Goal: Information Seeking & Learning: Check status

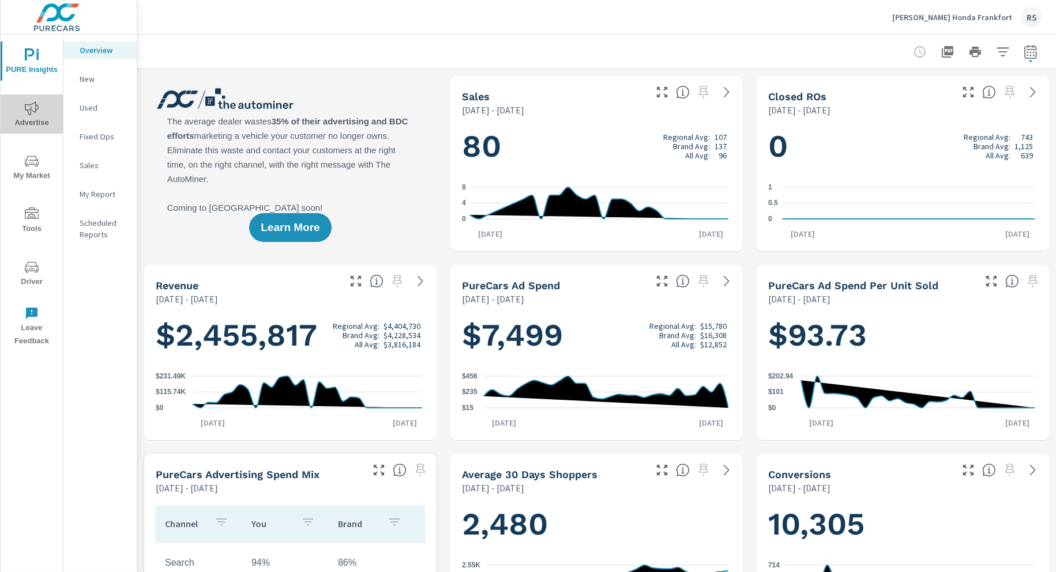
click at [28, 108] on icon "nav menu" at bounding box center [32, 108] width 14 height 14
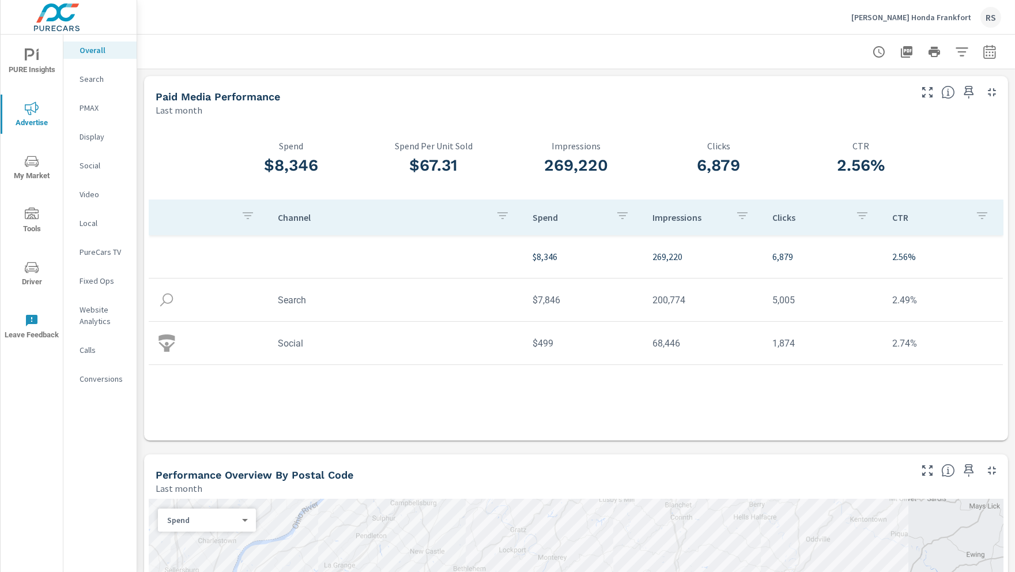
click at [983, 50] on icon "button" at bounding box center [990, 52] width 14 height 14
select select "Last month"
click at [883, 126] on p "+ Add comparison" at bounding box center [900, 130] width 148 height 14
select select "Previous period"
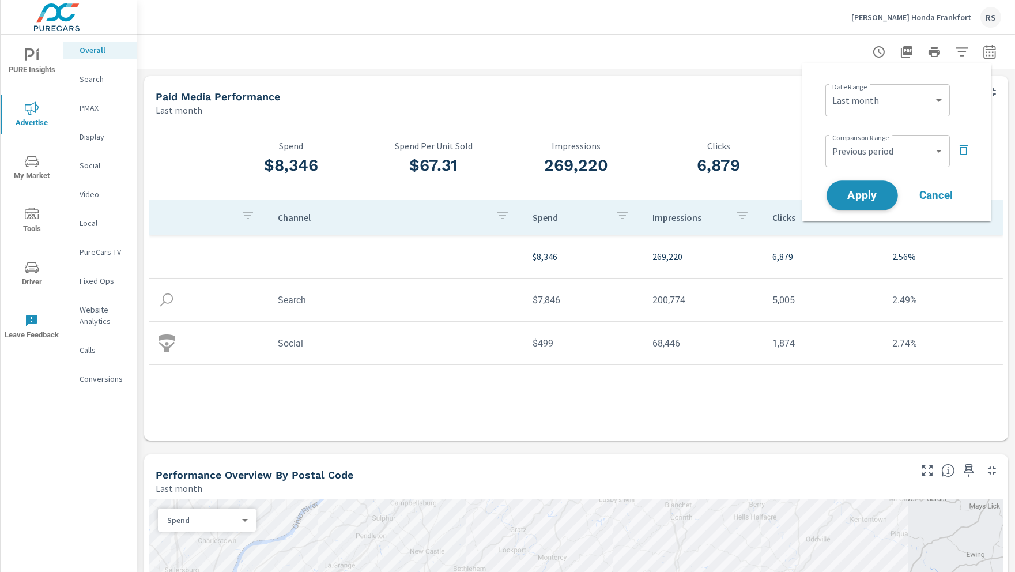
click at [870, 190] on span "Apply" at bounding box center [862, 195] width 47 height 11
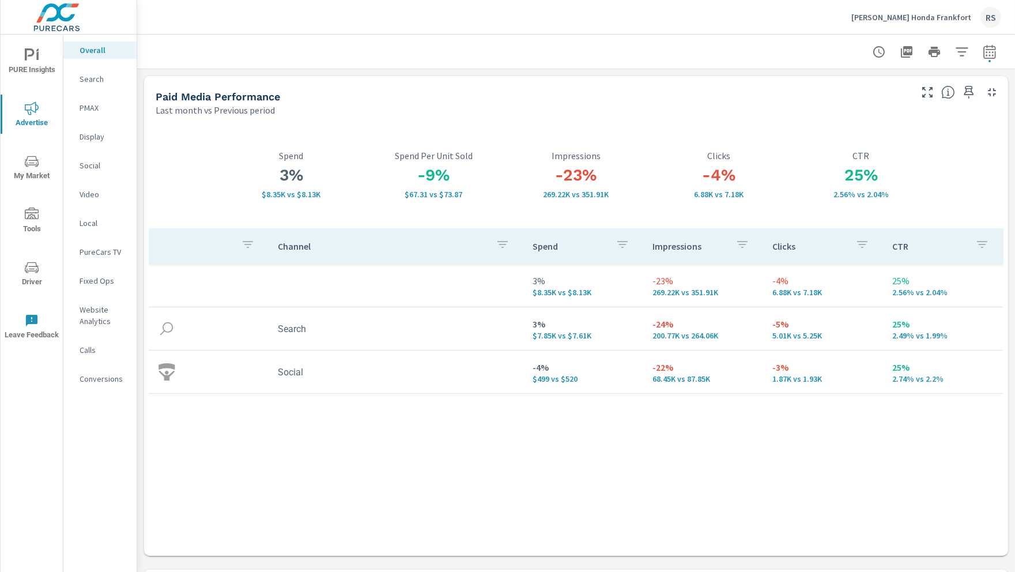
click at [588, 96] on div "Paid Media Performance" at bounding box center [532, 96] width 753 height 13
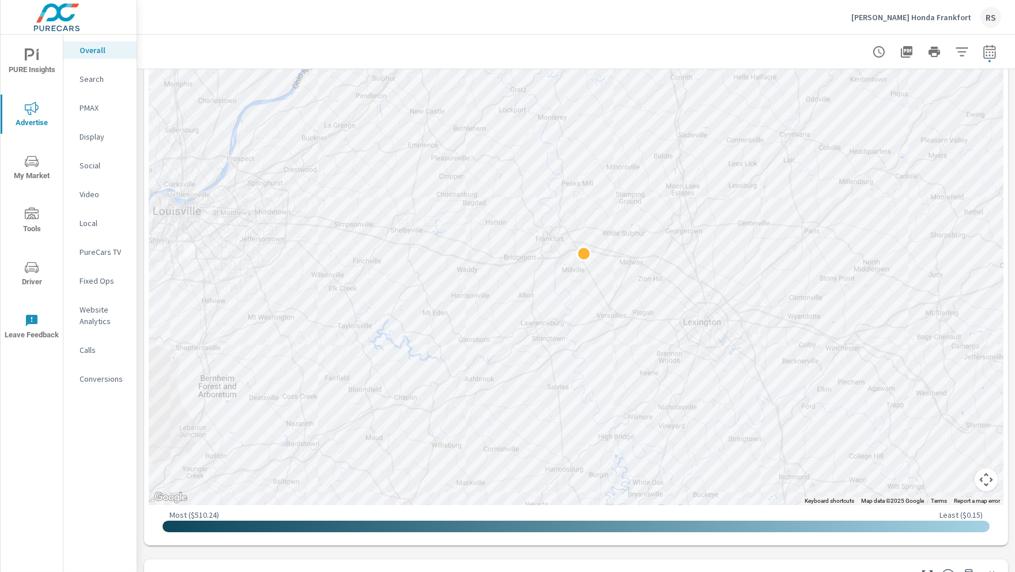
scroll to position [628, 0]
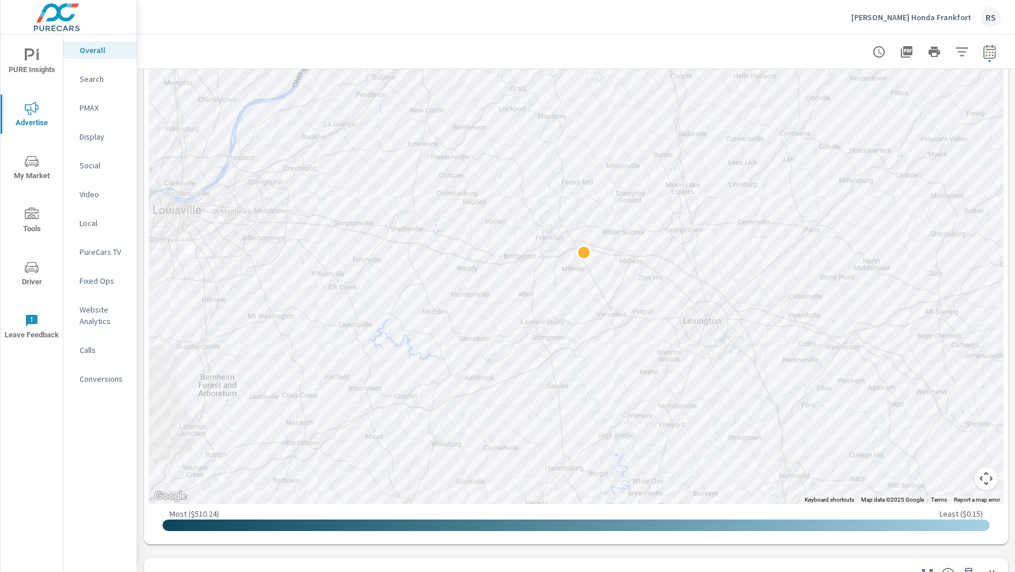
click at [983, 481] on button "Map camera controls" at bounding box center [986, 478] width 23 height 23
click at [946, 477] on button "Zoom out" at bounding box center [957, 478] width 23 height 23
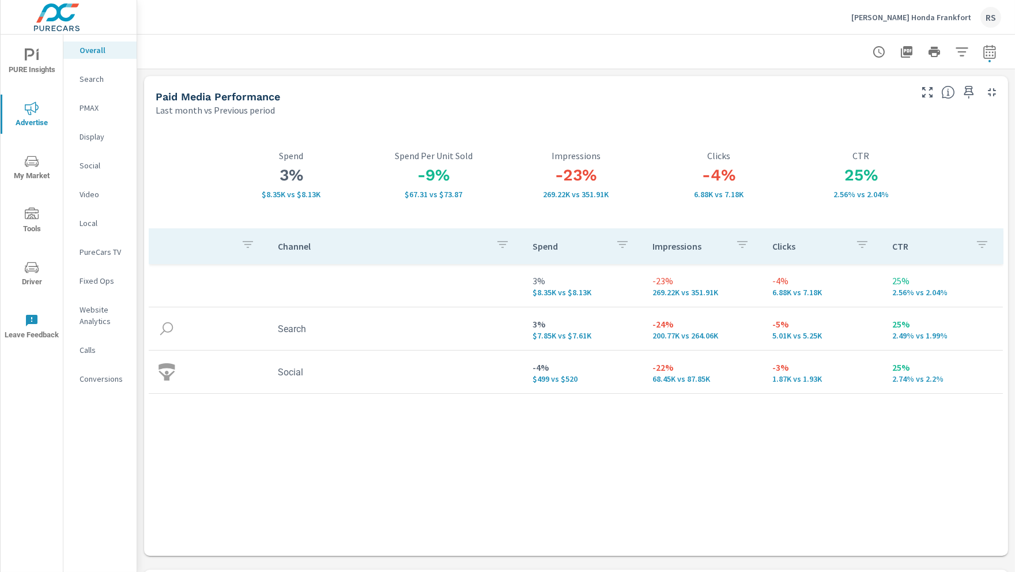
click at [43, 57] on span "PURE Insights" at bounding box center [31, 62] width 55 height 28
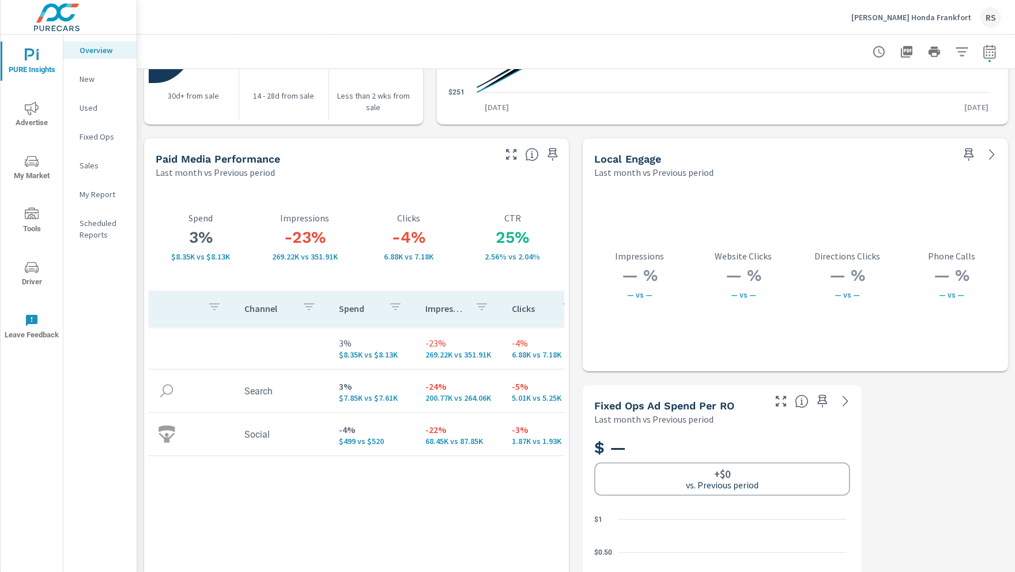
scroll to position [1964, 0]
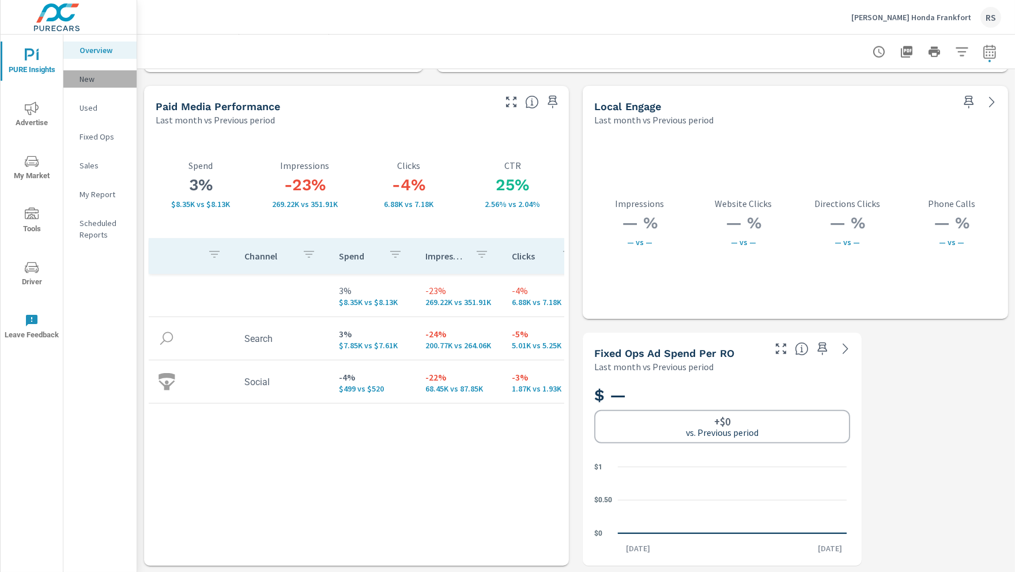
click at [97, 81] on p "New" at bounding box center [104, 79] width 48 height 12
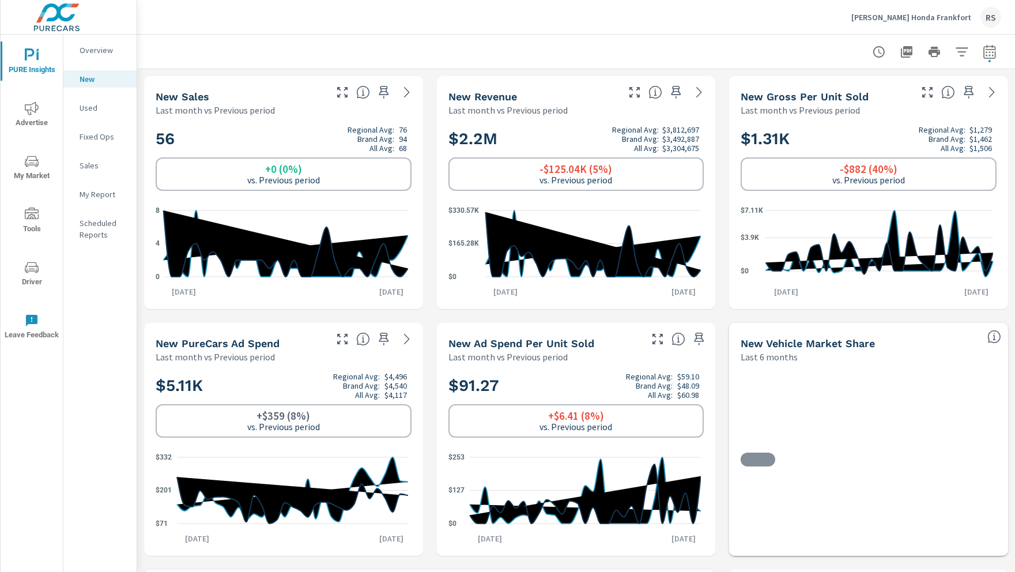
scroll to position [1, 0]
click at [36, 110] on icon "nav menu" at bounding box center [32, 107] width 14 height 13
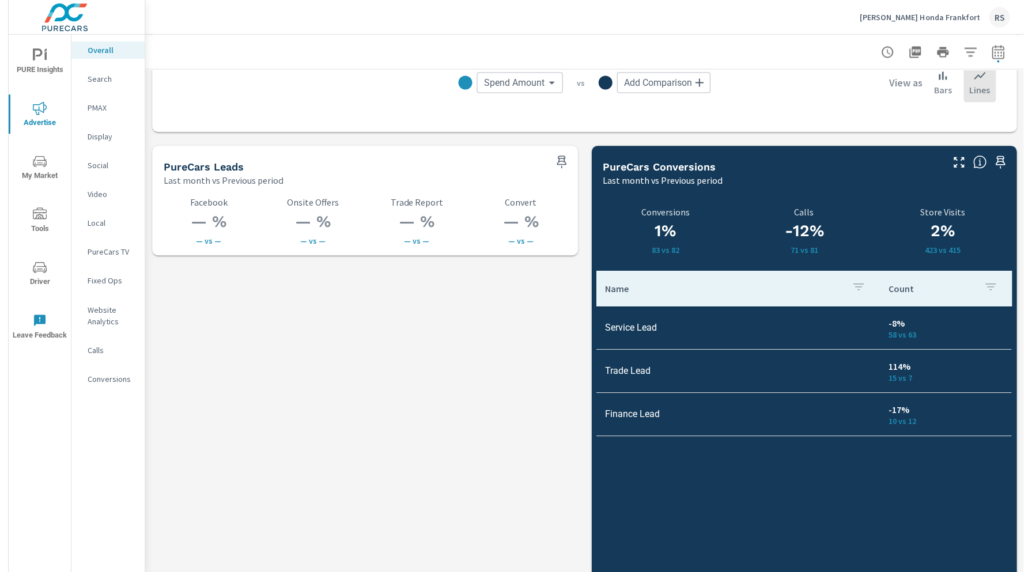
scroll to position [1551, 0]
